Goal: Find contact information: Find contact information

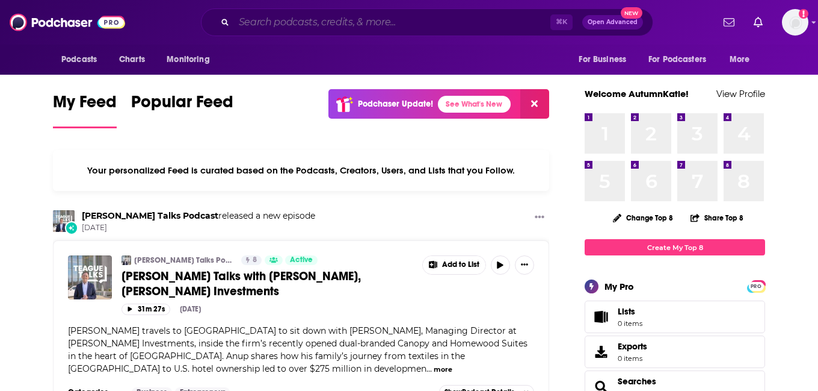
click at [406, 25] on input "Search podcasts, credits, & more..." at bounding box center [392, 22] width 316 height 19
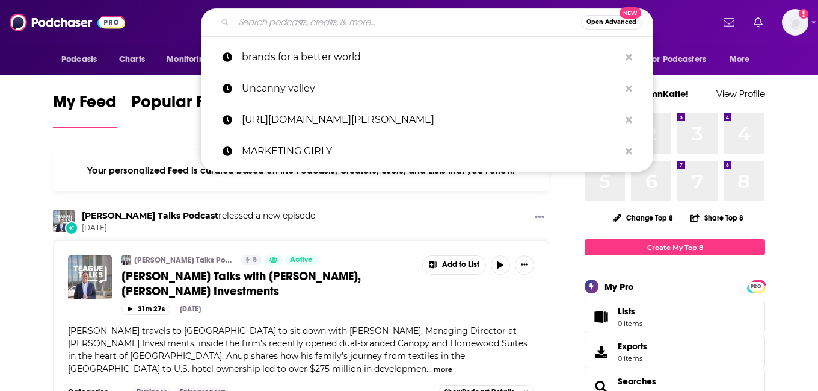
paste input "The [PERSON_NAME] Show"
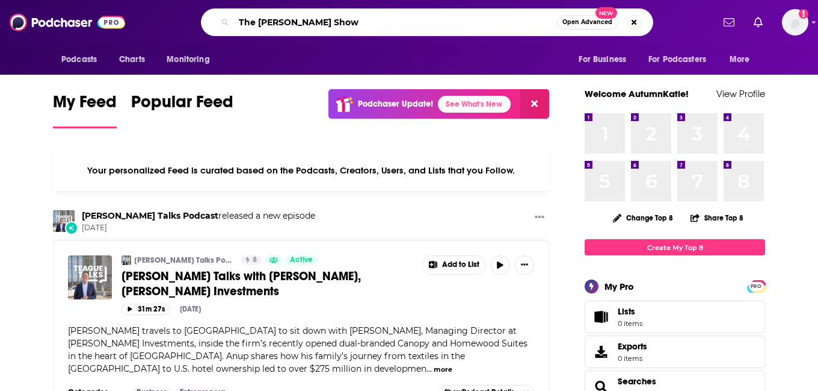
type input "The [PERSON_NAME] Show"
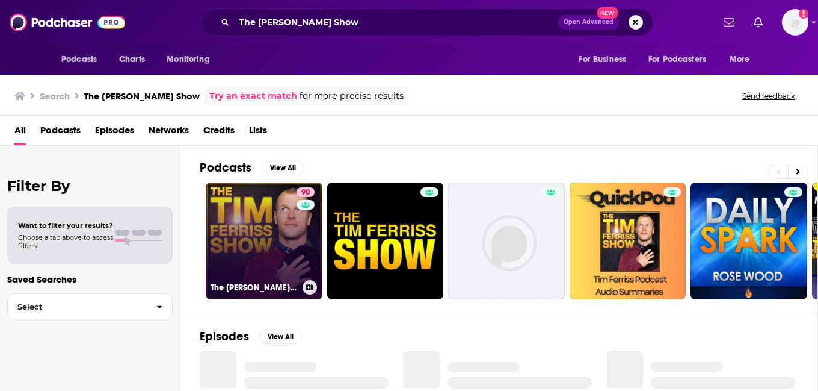
click at [269, 250] on link "90 The [PERSON_NAME] Show" at bounding box center [264, 240] width 117 height 117
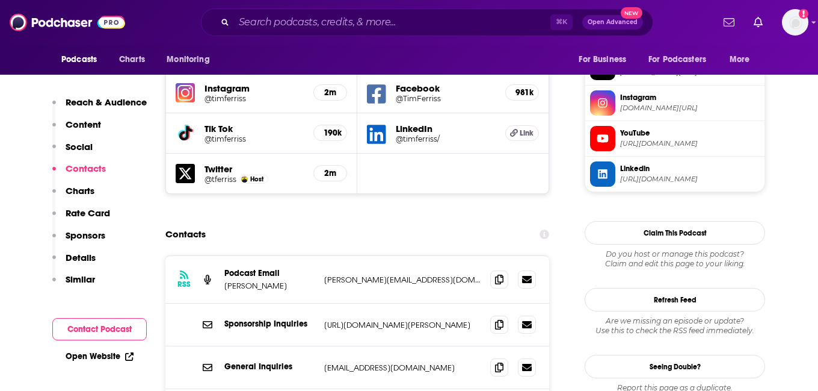
scroll to position [1123, 0]
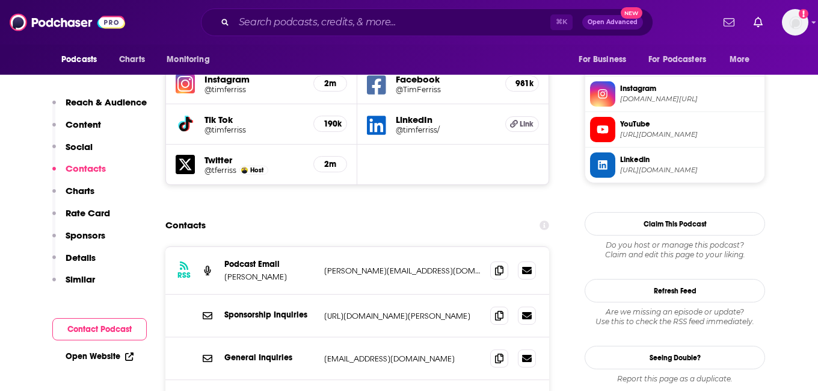
click at [386, 265] on p "[PERSON_NAME][EMAIL_ADDRESS][DOMAIN_NAME]" at bounding box center [402, 270] width 156 height 10
copy div "[PERSON_NAME][EMAIL_ADDRESS][DOMAIN_NAME] [PERSON_NAME][EMAIL_ADDRESS][DOMAIN_N…"
click at [313, 23] on input "Search podcasts, credits, & more..." at bounding box center [392, 22] width 316 height 19
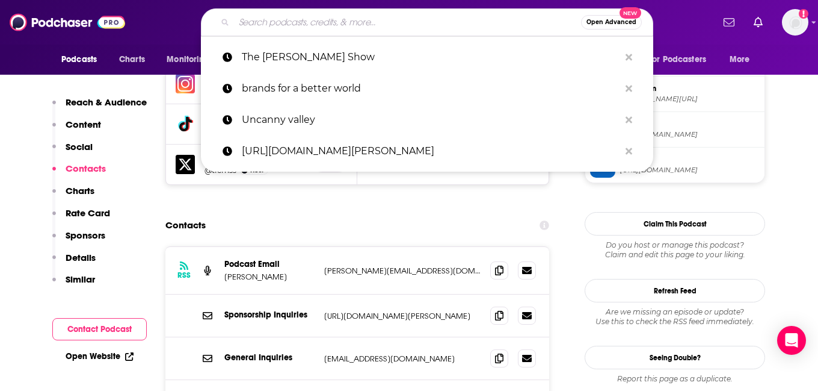
paste input "Questioning Everything with [PERSON_NAME]"
type input "Questioning Everything with [PERSON_NAME]"
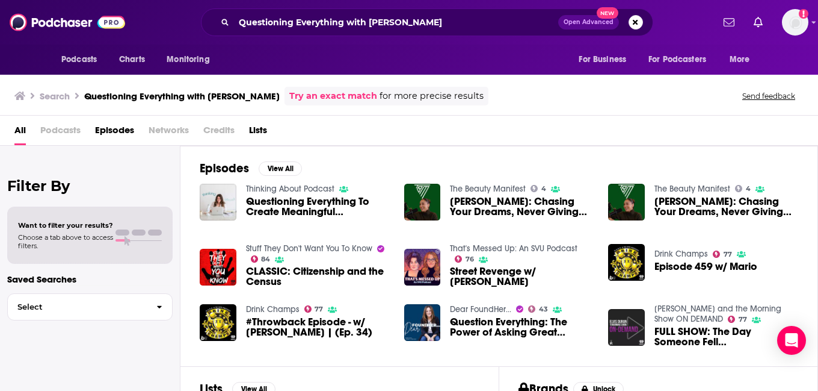
click at [295, 199] on span "Questioning Everything To Create Meaningful Conversations With [PERSON_NAME], T…" at bounding box center [318, 206] width 144 height 20
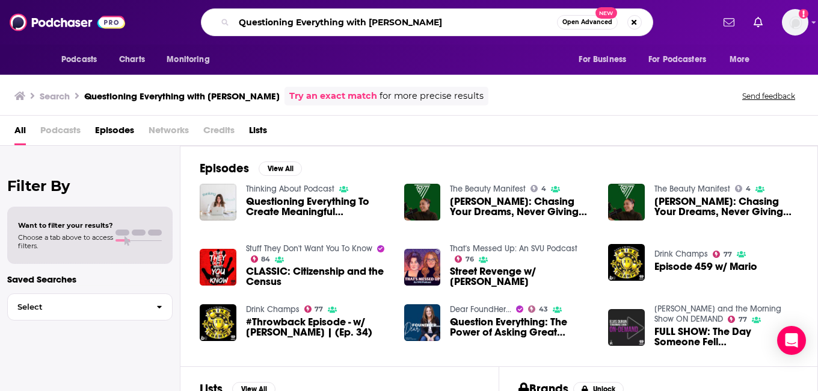
click at [359, 28] on input "Questioning Everything with [PERSON_NAME]" at bounding box center [395, 22] width 323 height 19
paste input "Search podcasts, credits, & more..."
type input "[PERSON_NAME]"
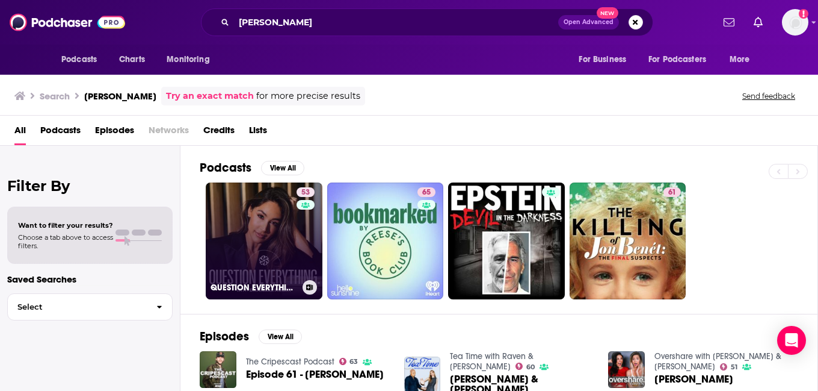
click at [265, 247] on link "53 QUESTION EVERYTHING" at bounding box center [264, 240] width 117 height 117
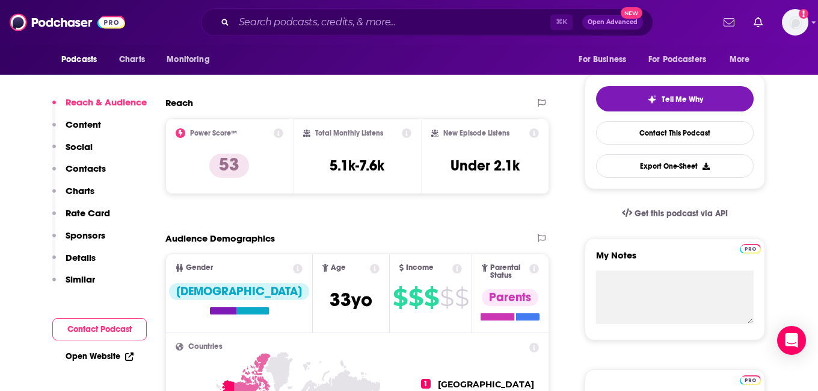
scroll to position [250, 0]
click at [353, 25] on input "Search podcasts, credits, & more..." at bounding box center [392, 22] width 316 height 19
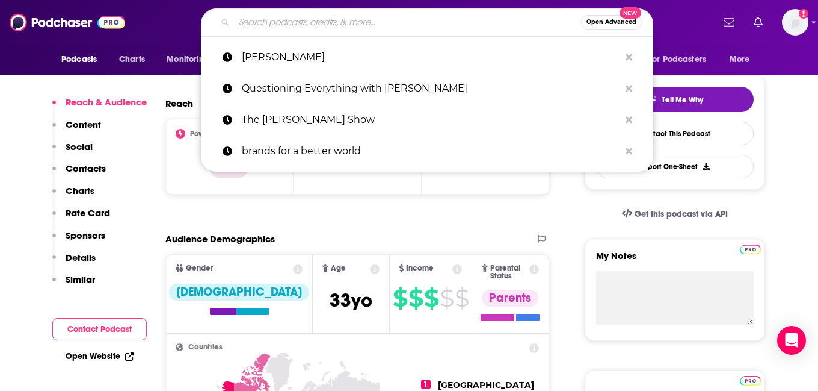
paste input "The Dream Bigger Podcast with [PERSON_NAME]"
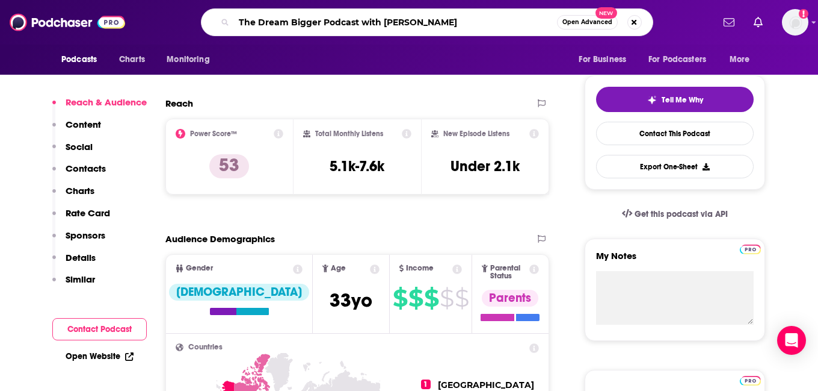
drag, startPoint x: 452, startPoint y: 26, endPoint x: 363, endPoint y: 26, distance: 88.5
click at [363, 26] on input "The Dream Bigger Podcast with [PERSON_NAME]" at bounding box center [395, 22] width 323 height 19
type input "The Dream Bigger Podcast"
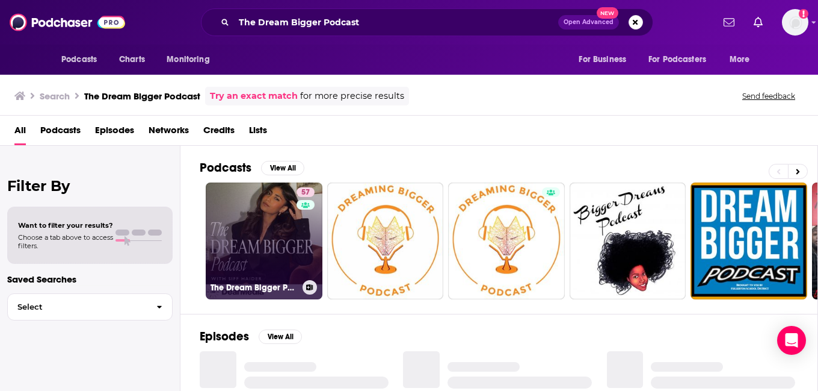
click at [281, 230] on link "57 The Dream Bigger Podcast" at bounding box center [264, 240] width 117 height 117
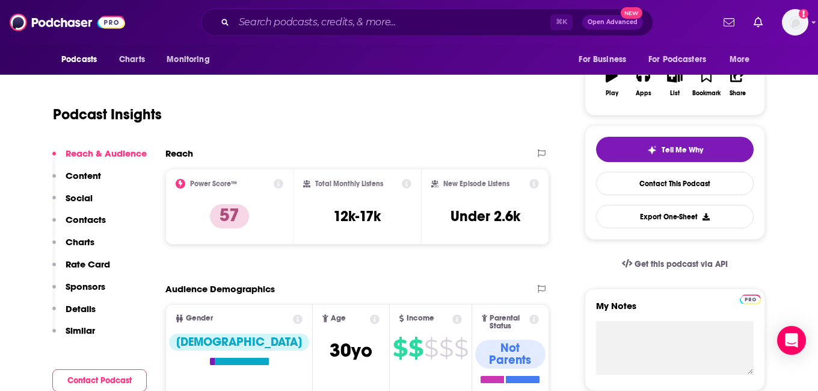
scroll to position [211, 0]
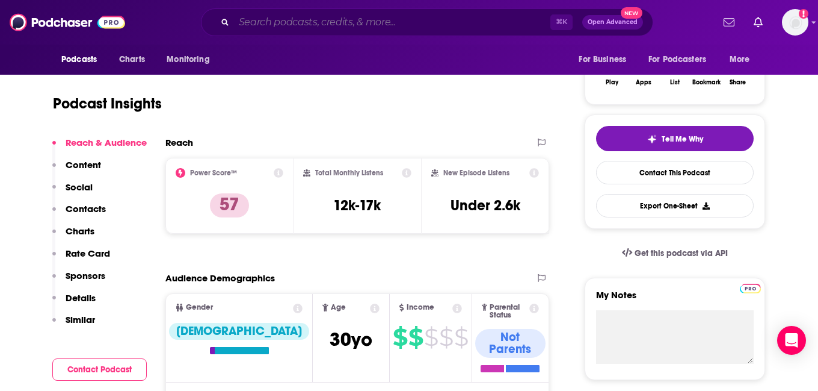
click at [332, 18] on input "Search podcasts, credits, & more..." at bounding box center [392, 22] width 316 height 19
paste input "Masters of Scale with [PERSON_NAME]"
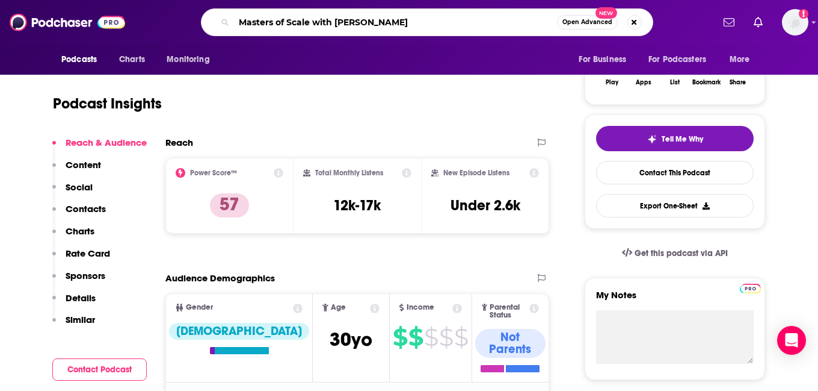
drag, startPoint x: 417, startPoint y: 18, endPoint x: 324, endPoint y: 18, distance: 93.3
click at [324, 19] on input "Masters of Scale with [PERSON_NAME]" at bounding box center [395, 22] width 323 height 19
type input "Masters of Scale"
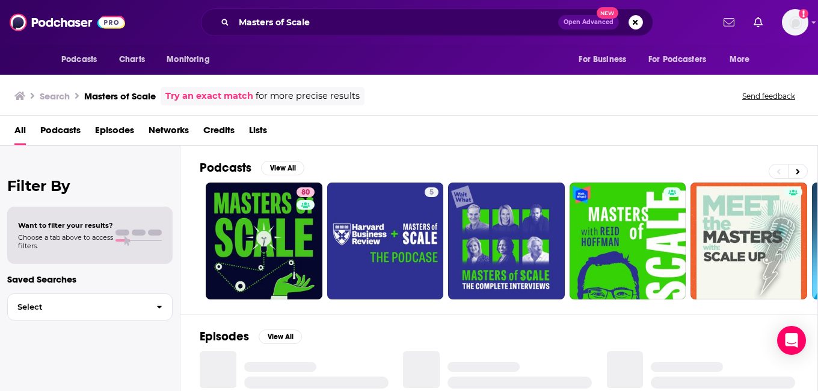
scroll to position [8, 0]
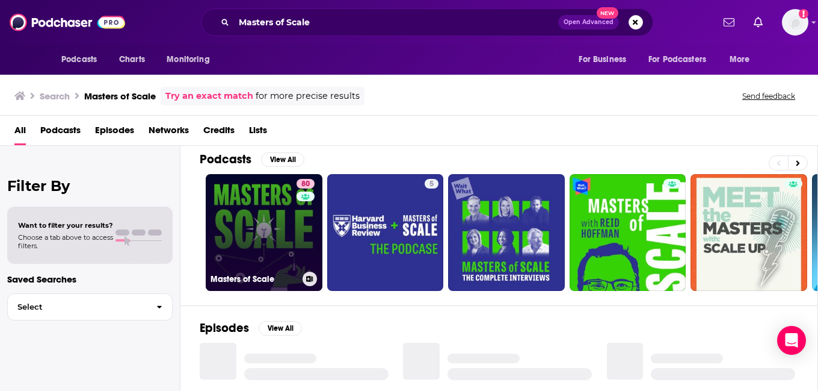
click at [271, 233] on link "80 Masters of Scale" at bounding box center [264, 232] width 117 height 117
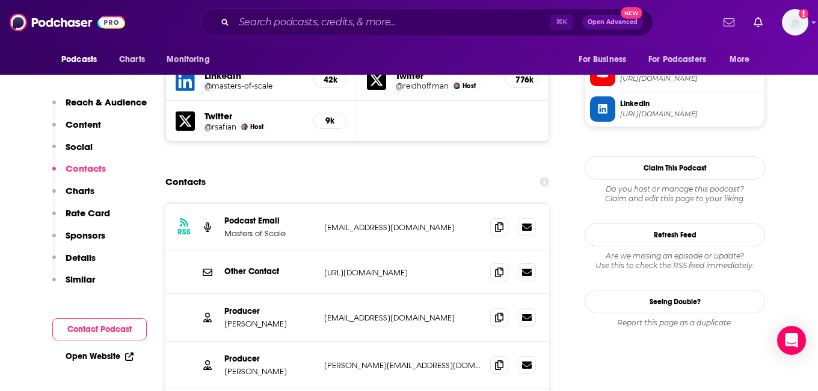
scroll to position [1143, 0]
click at [364, 223] on p "[EMAIL_ADDRESS][DOMAIN_NAME]" at bounding box center [402, 228] width 156 height 10
click at [363, 313] on p "[EMAIL_ADDRESS][DOMAIN_NAME]" at bounding box center [402, 318] width 156 height 10
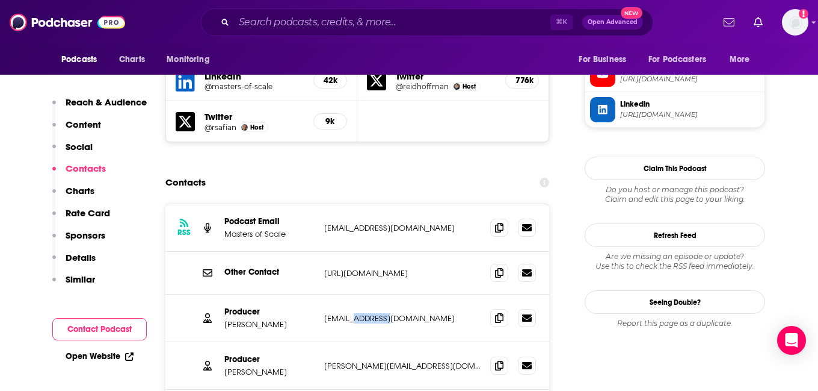
click at [363, 313] on p "[EMAIL_ADDRESS][DOMAIN_NAME]" at bounding box center [402, 318] width 156 height 10
copy div "[EMAIL_ADDRESS][DOMAIN_NAME] [EMAIL_ADDRESS][DOMAIN_NAME]"
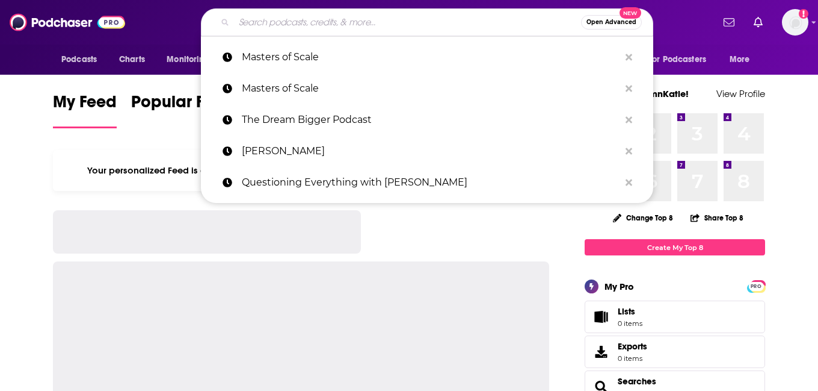
click at [320, 25] on input "Search podcasts, credits, & more..." at bounding box center [407, 22] width 347 height 19
paste input "The Dream Bigger Podcast"
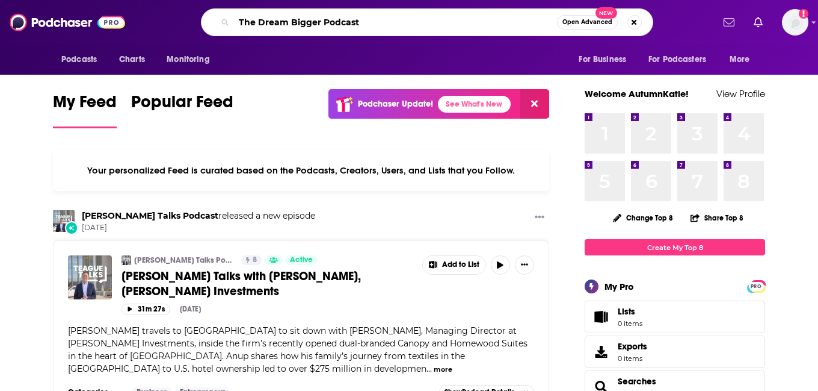
type input "The Dream Bigger Podcast"
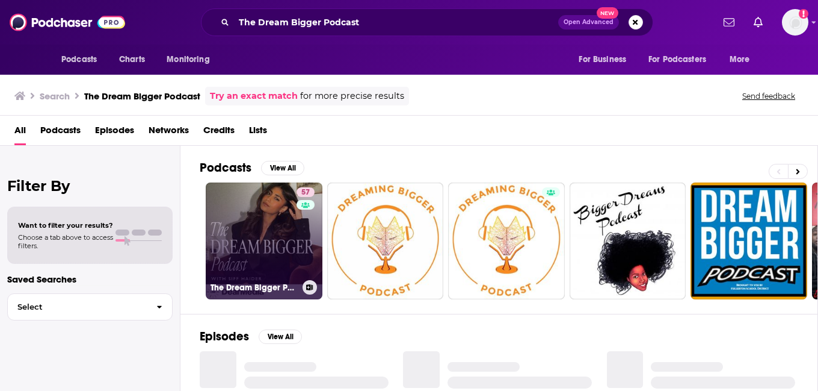
click at [263, 199] on link "57 The Dream Bigger Podcast" at bounding box center [264, 240] width 117 height 117
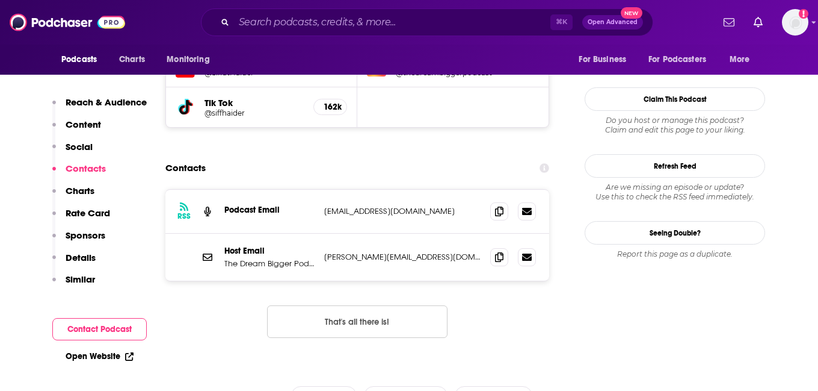
scroll to position [1143, 0]
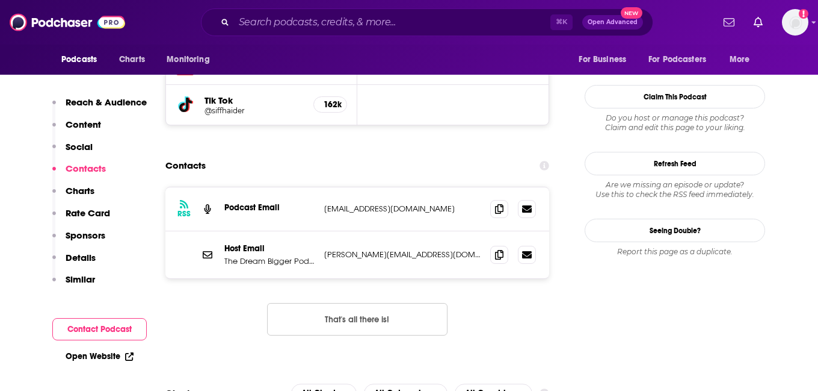
click at [365, 203] on p "[EMAIL_ADDRESS][DOMAIN_NAME]" at bounding box center [402, 208] width 156 height 10
click at [353, 231] on div "Host Email The Dream Bigger Podcast siffat.h91@gmail.com siffat.h91@gmail.com" at bounding box center [357, 254] width 384 height 47
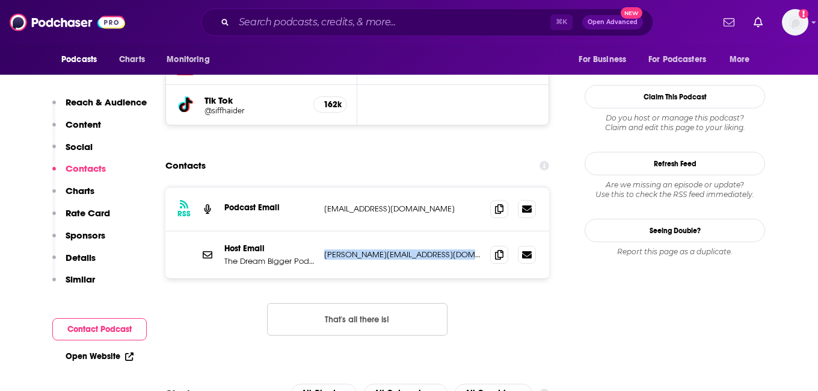
click at [353, 231] on div "Host Email The Dream Bigger Podcast siffat.h91@gmail.com siffat.h91@gmail.com" at bounding box center [357, 254] width 384 height 47
copy div "siffat.h91@gmail.com siffat.h91@gmail.com"
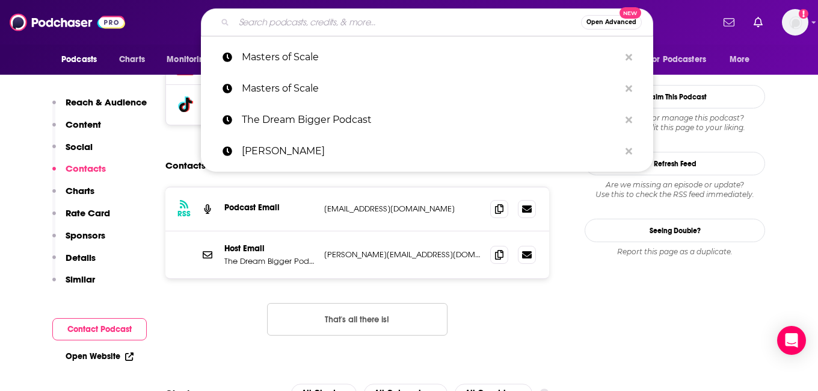
click at [312, 15] on input "Search podcasts, credits, & more..." at bounding box center [407, 22] width 347 height 19
paste input "Questioning Everything"
type input "Questioning Everything"
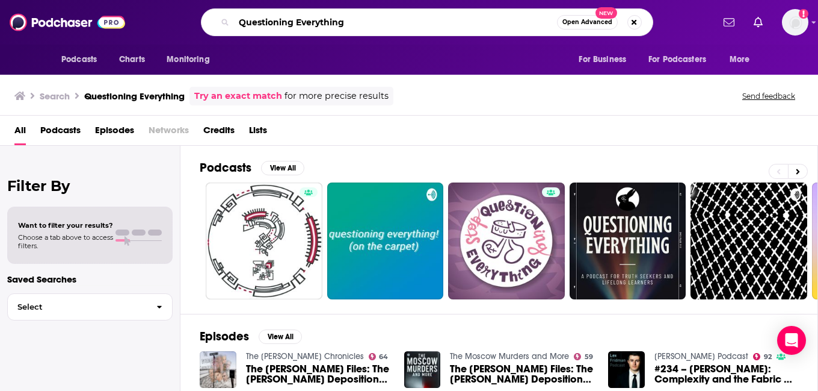
click at [348, 16] on input "Questioning Everything" at bounding box center [395, 22] width 323 height 19
paste input "[PERSON_NAME]"
type input "[PERSON_NAME]"
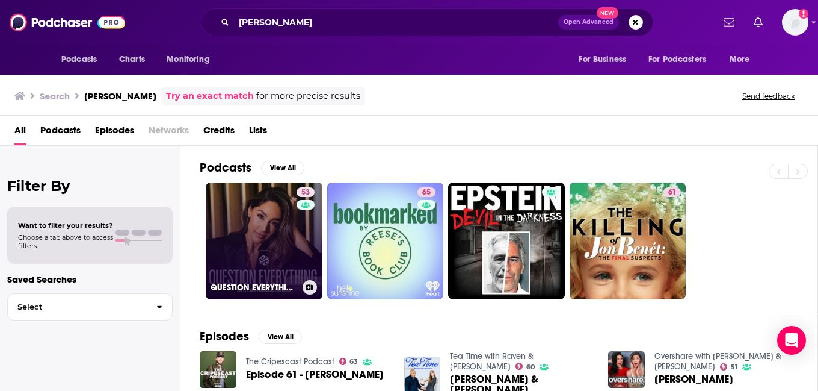
click at [256, 250] on link "53 QUESTION EVERYTHING" at bounding box center [264, 240] width 117 height 117
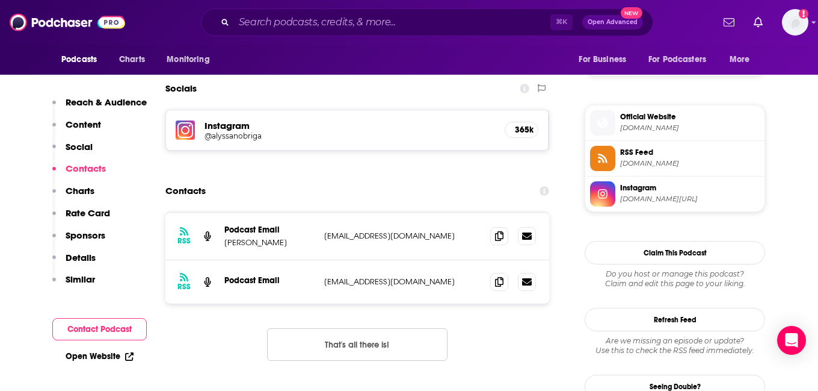
scroll to position [1000, 0]
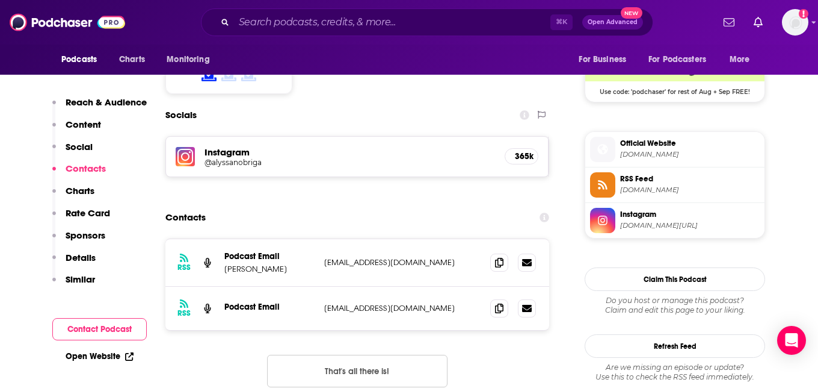
click at [360, 257] on p "[EMAIL_ADDRESS][DOMAIN_NAME]" at bounding box center [402, 262] width 156 height 10
copy div "daniellerobay@gmail.com daniellerobay@gmail.com"
